Goal: Complete application form: Complete application form

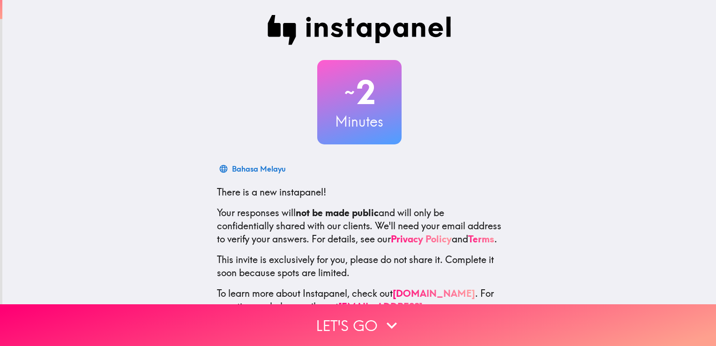
scroll to position [44, 0]
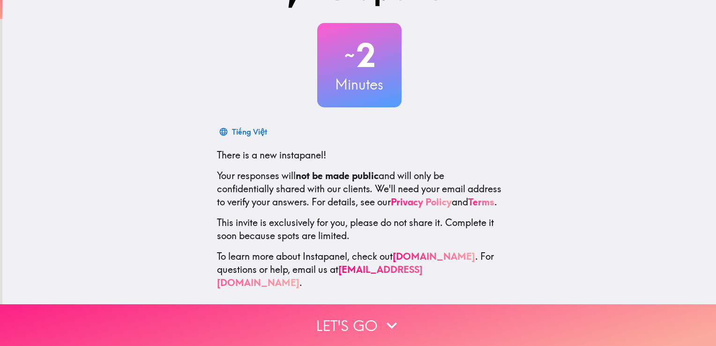
click at [360, 318] on button "Let's go" at bounding box center [358, 325] width 716 height 42
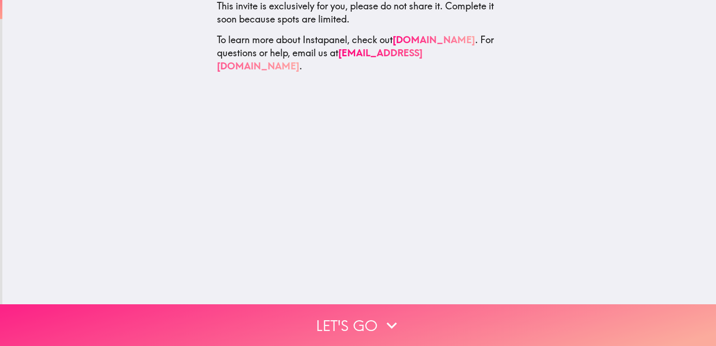
scroll to position [0, 0]
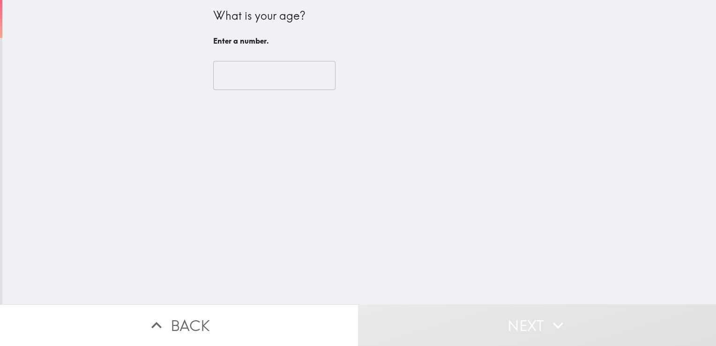
click at [267, 73] on input "number" at bounding box center [274, 75] width 122 height 29
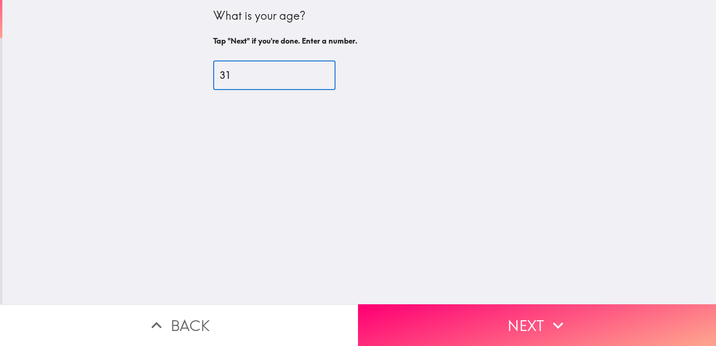
type input "31"
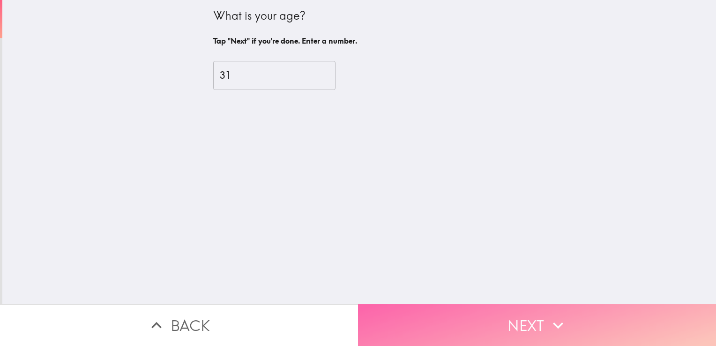
click at [450, 311] on button "Next" at bounding box center [537, 325] width 358 height 42
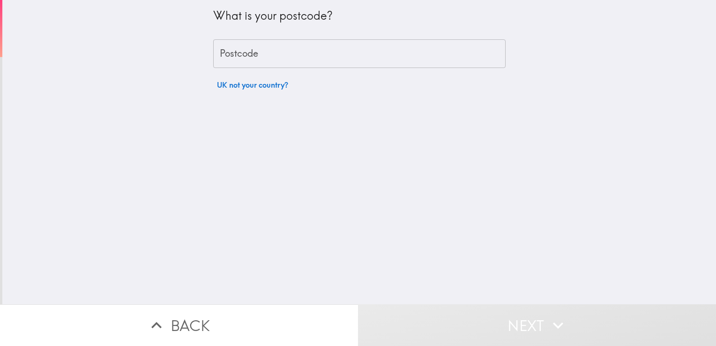
click at [248, 48] on input "Postcode" at bounding box center [359, 53] width 292 height 29
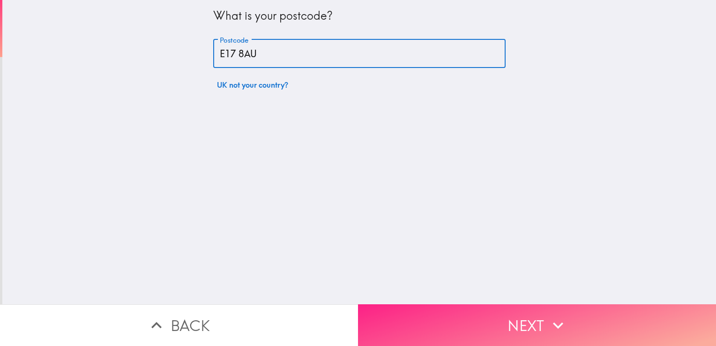
type input "E17 8AU"
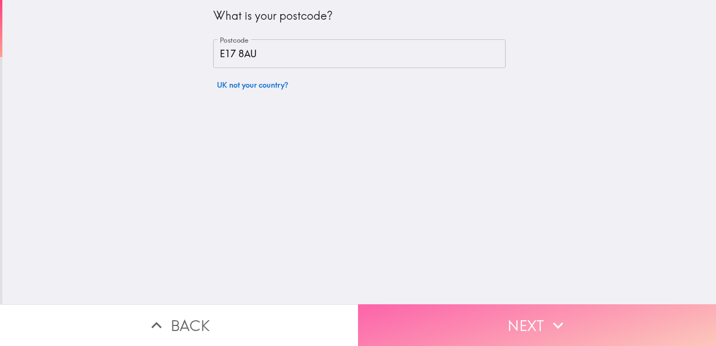
click at [478, 304] on button "Next" at bounding box center [537, 325] width 358 height 42
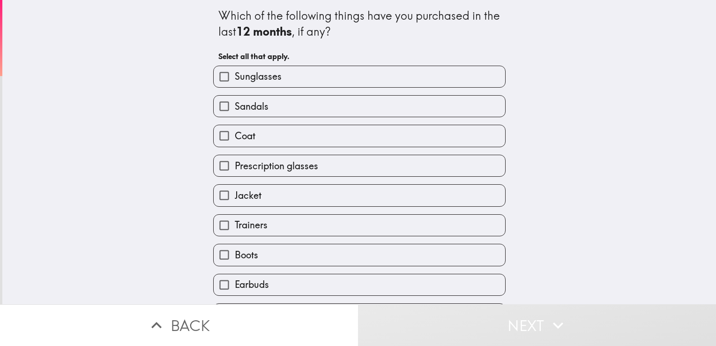
click at [217, 76] on input "Sunglasses" at bounding box center [224, 76] width 21 height 21
checkbox input "true"
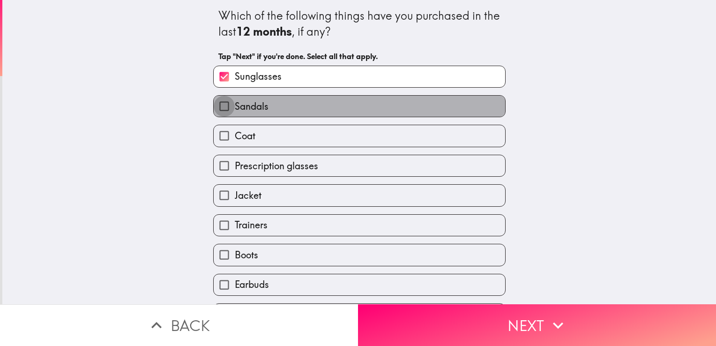
click at [216, 104] on input "Sandals" at bounding box center [224, 106] width 21 height 21
checkbox input "true"
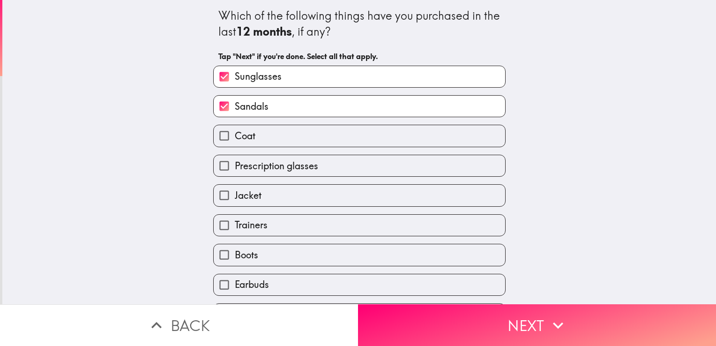
click at [214, 133] on input "Coat" at bounding box center [224, 135] width 21 height 21
checkbox input "true"
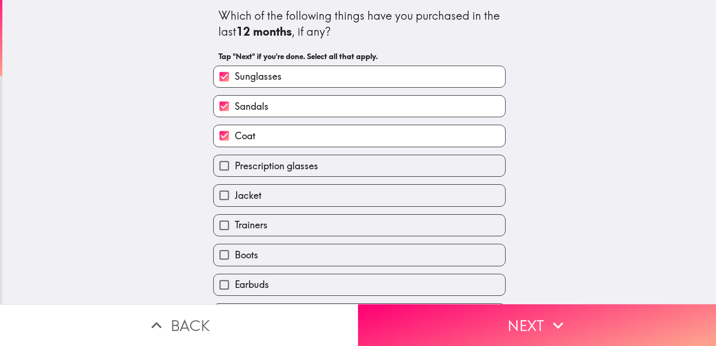
click at [216, 202] on input "Jacket" at bounding box center [224, 195] width 21 height 21
checkbox input "true"
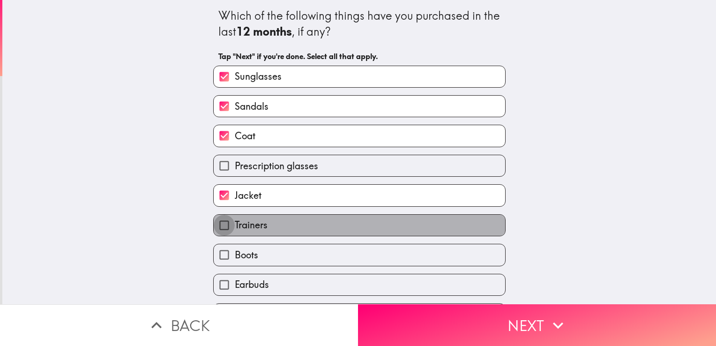
drag, startPoint x: 212, startPoint y: 225, endPoint x: 213, endPoint y: 230, distance: 5.3
click at [214, 225] on input "Trainers" at bounding box center [224, 225] width 21 height 21
checkbox input "true"
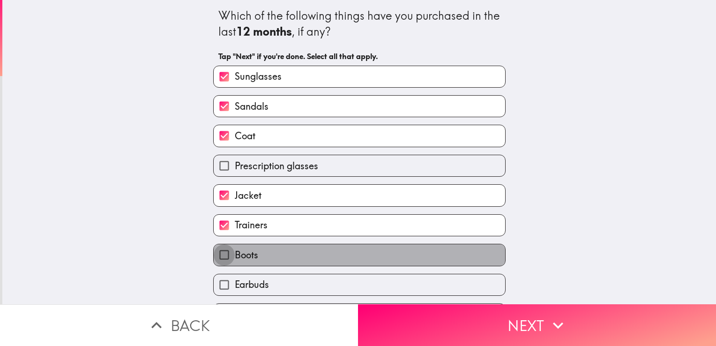
click at [215, 258] on input "Boots" at bounding box center [224, 254] width 21 height 21
checkbox input "true"
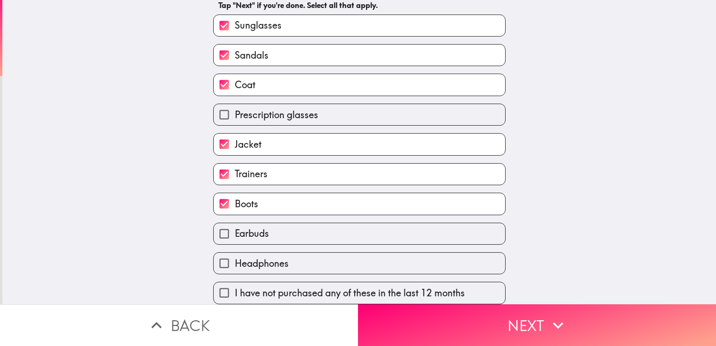
scroll to position [56, 0]
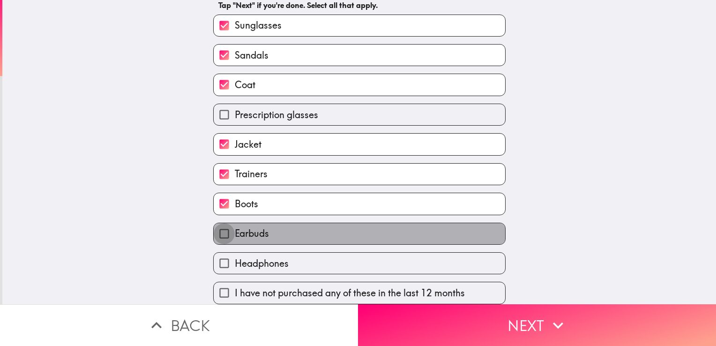
click at [215, 231] on input "Earbuds" at bounding box center [224, 233] width 21 height 21
checkbox input "true"
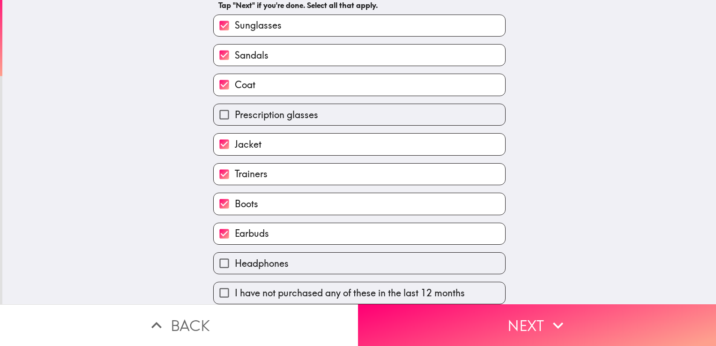
click at [214, 254] on input "Headphones" at bounding box center [224, 262] width 21 height 21
checkbox input "true"
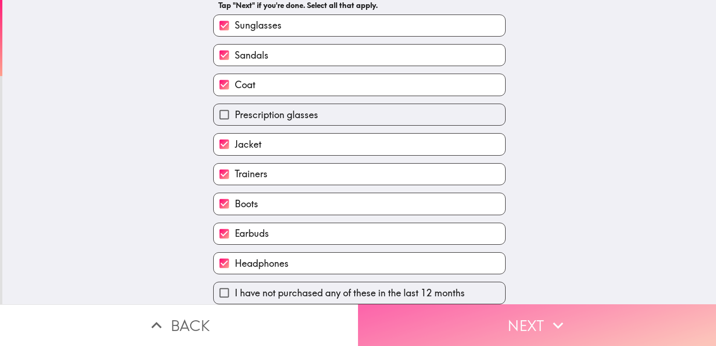
click at [555, 322] on icon "button" at bounding box center [558, 325] width 10 height 7
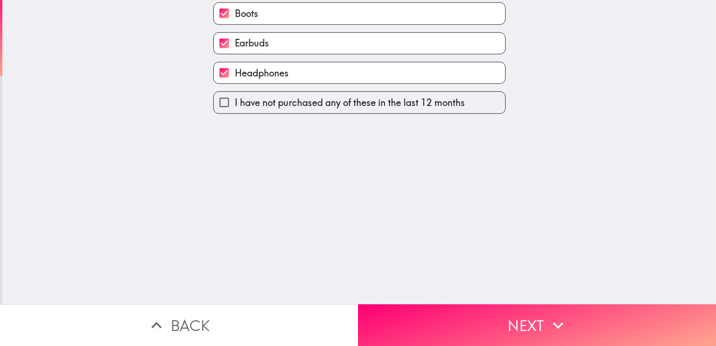
scroll to position [0, 0]
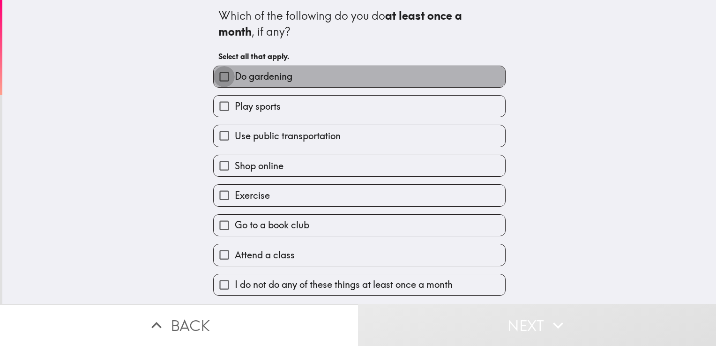
click at [215, 79] on input "Do gardening" at bounding box center [224, 76] width 21 height 21
checkbox input "true"
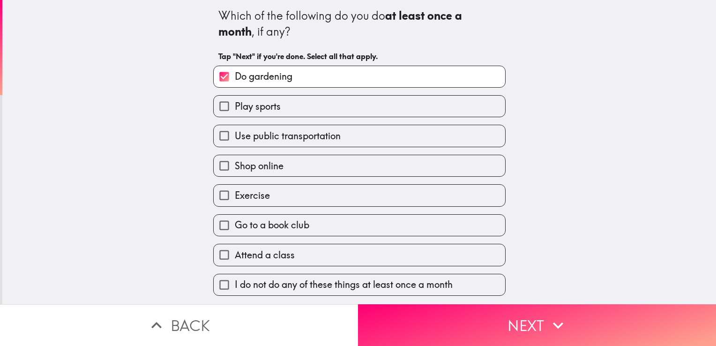
click at [219, 103] on input "Play sports" at bounding box center [224, 106] width 21 height 21
checkbox input "true"
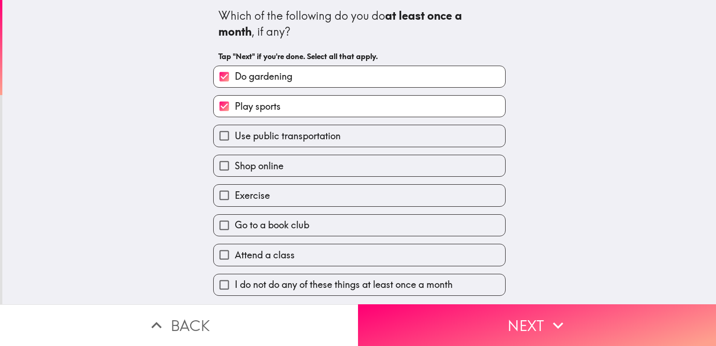
click at [218, 132] on input "Use public transportation" at bounding box center [224, 135] width 21 height 21
checkbox input "true"
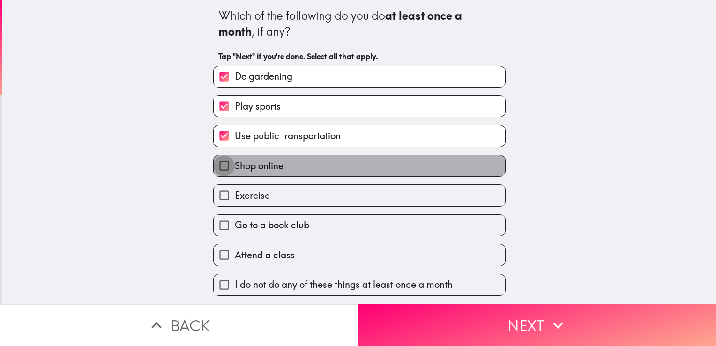
click at [218, 165] on input "Shop online" at bounding box center [224, 165] width 21 height 21
checkbox input "true"
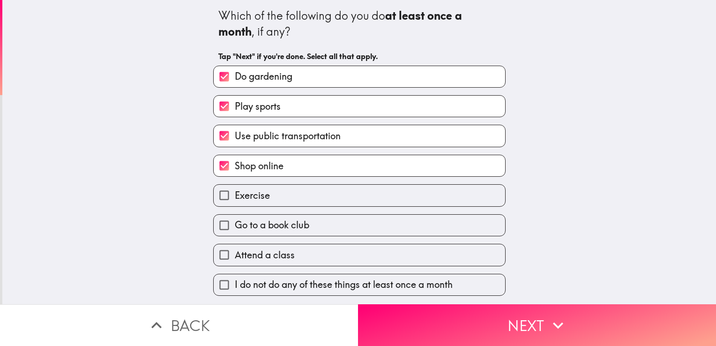
click at [217, 183] on div "Exercise" at bounding box center [356, 192] width 300 height 30
click at [217, 197] on input "Exercise" at bounding box center [224, 195] width 21 height 21
checkbox input "true"
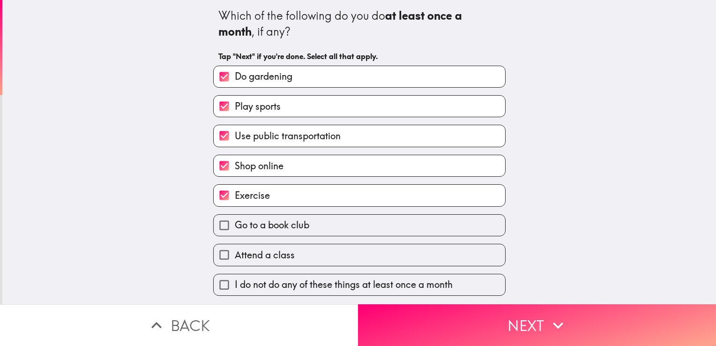
click at [257, 227] on span "Go to a book club" at bounding box center [272, 224] width 74 height 13
click at [235, 227] on input "Go to a book club" at bounding box center [224, 225] width 21 height 21
checkbox input "true"
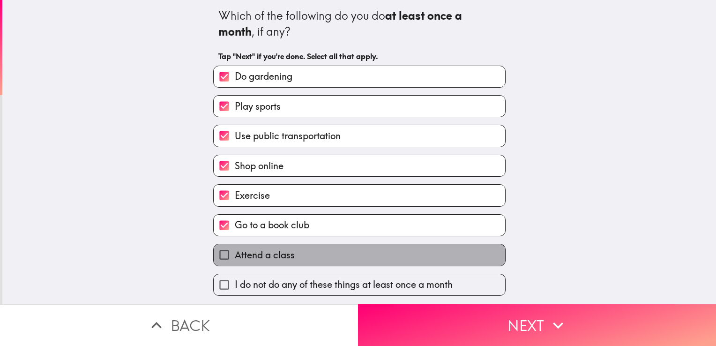
click at [275, 248] on span "Attend a class" at bounding box center [265, 254] width 60 height 13
click at [235, 248] on input "Attend a class" at bounding box center [224, 254] width 21 height 21
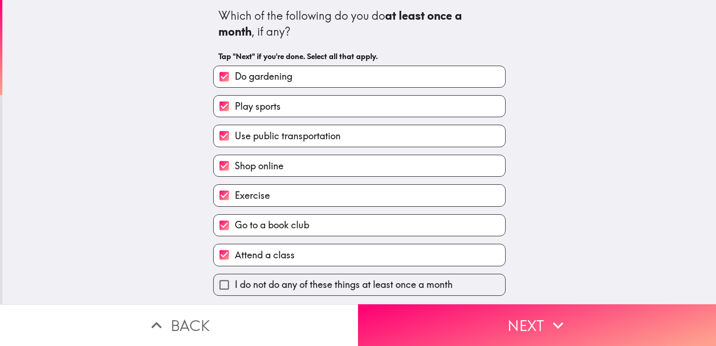
click at [274, 248] on span "Attend a class" at bounding box center [265, 254] width 60 height 13
click at [235, 248] on input "Attend a class" at bounding box center [224, 254] width 21 height 21
checkbox input "false"
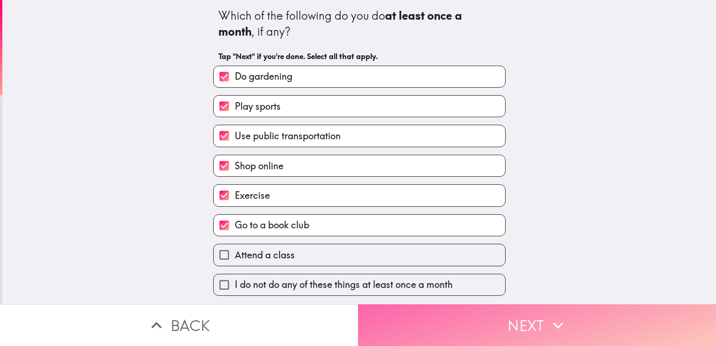
click at [540, 310] on button "Next" at bounding box center [537, 325] width 358 height 42
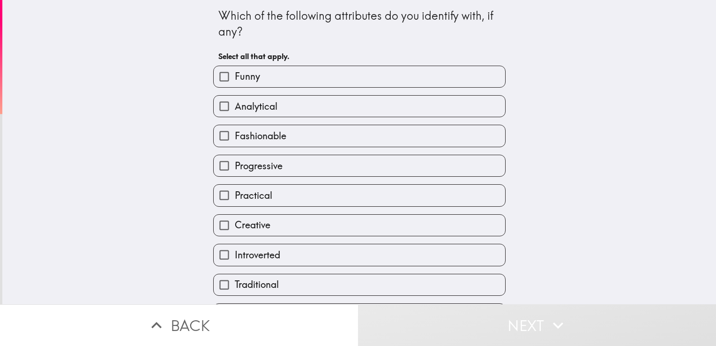
click at [266, 192] on label "Practical" at bounding box center [359, 195] width 291 height 21
click at [235, 192] on input "Practical" at bounding box center [224, 195] width 21 height 21
checkbox input "true"
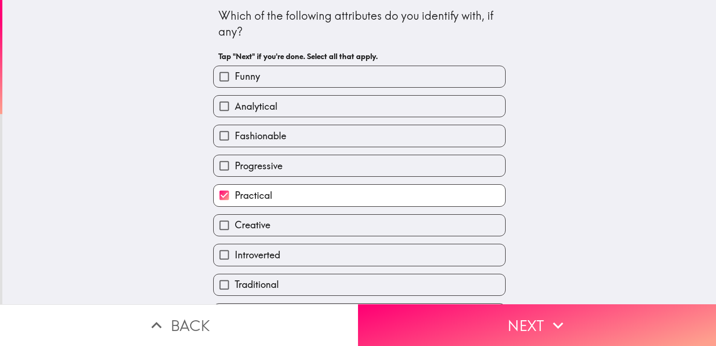
click at [263, 222] on span "Creative" at bounding box center [253, 224] width 36 height 13
click at [235, 222] on input "Creative" at bounding box center [224, 225] width 21 height 21
checkbox input "true"
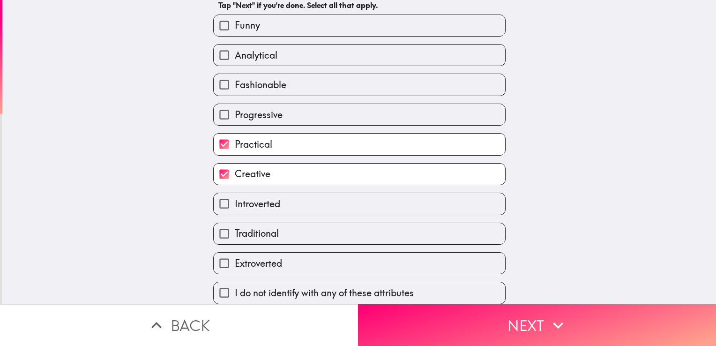
scroll to position [56, 0]
drag, startPoint x: 247, startPoint y: 47, endPoint x: 249, endPoint y: 82, distance: 35.6
click at [248, 49] on span "Analytical" at bounding box center [256, 55] width 43 height 13
click at [235, 46] on input "Analytical" at bounding box center [224, 54] width 21 height 21
checkbox input "true"
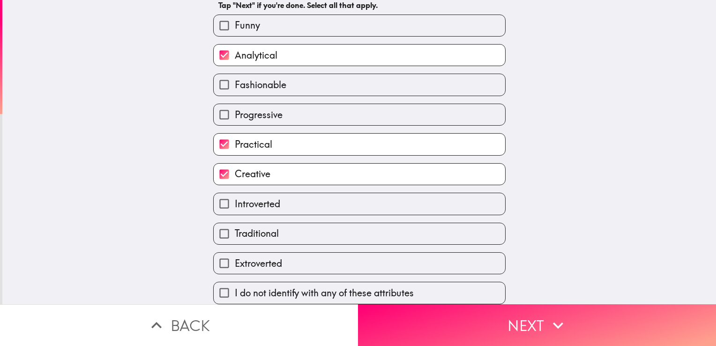
click at [249, 108] on span "Progressive" at bounding box center [259, 114] width 48 height 13
click at [235, 105] on input "Progressive" at bounding box center [224, 114] width 21 height 21
checkbox input "true"
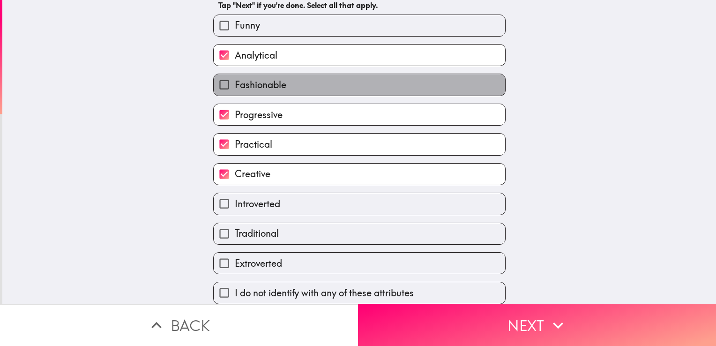
click at [268, 78] on span "Fashionable" at bounding box center [261, 84] width 52 height 13
click at [235, 74] on input "Fashionable" at bounding box center [224, 84] width 21 height 21
checkbox input "true"
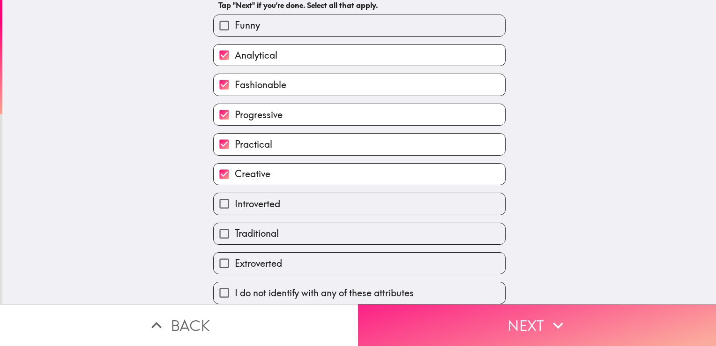
click at [469, 323] on button "Next" at bounding box center [537, 325] width 358 height 42
